Goal: Contribute content

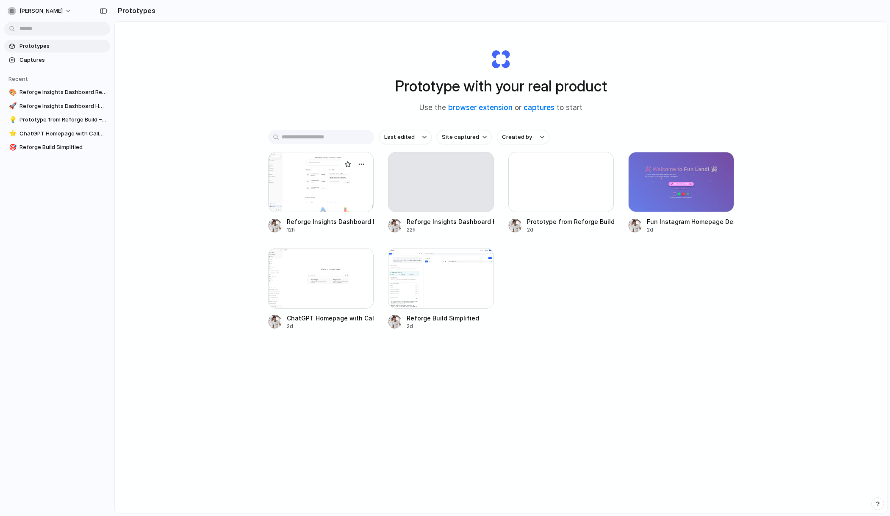
click at [302, 185] on div at bounding box center [321, 182] width 106 height 60
